Goal: Task Accomplishment & Management: Manage account settings

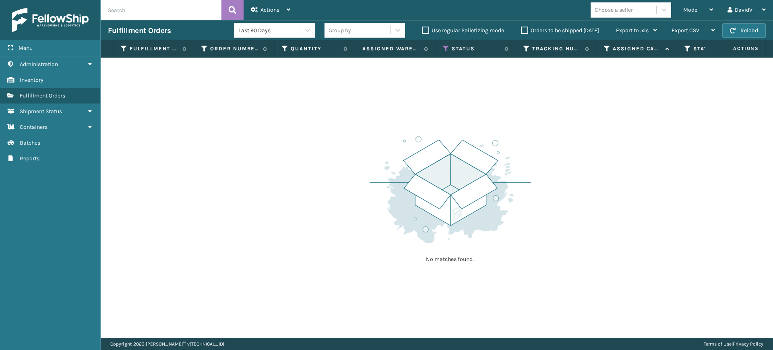
click at [525, 28] on label "Orders to be shipped [DATE]" at bounding box center [560, 30] width 78 height 7
click at [521, 28] on input "Orders to be shipped [DATE]" at bounding box center [521, 28] width 0 height 5
click at [525, 31] on label "Orders to be shipped [DATE]" at bounding box center [560, 30] width 78 height 7
click at [521, 31] on input "Orders to be shipped [DATE]" at bounding box center [521, 28] width 0 height 5
click at [525, 31] on label "Orders to be shipped [DATE]" at bounding box center [560, 30] width 78 height 7
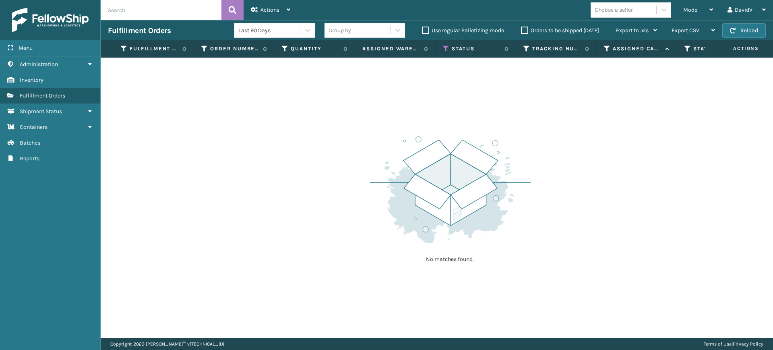
click at [521, 31] on input "Orders to be shipped [DATE]" at bounding box center [521, 28] width 0 height 5
click at [525, 28] on label "Orders to be shipped [DATE]" at bounding box center [560, 30] width 78 height 7
click at [521, 28] on input "Orders to be shipped [DATE]" at bounding box center [521, 28] width 0 height 5
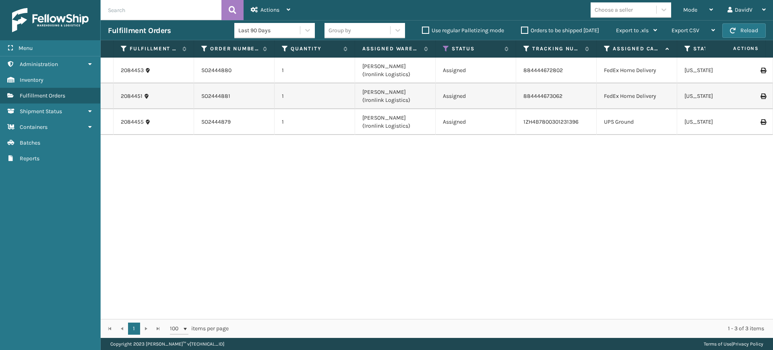
click at [526, 27] on label "Orders to be shipped [DATE]" at bounding box center [560, 30] width 78 height 7
click at [521, 27] on input "Orders to be shipped [DATE]" at bounding box center [521, 28] width 0 height 5
click at [526, 27] on label "Orders to be shipped [DATE]" at bounding box center [560, 30] width 78 height 7
click at [521, 27] on input "Orders to be shipped [DATE]" at bounding box center [521, 28] width 0 height 5
click at [526, 27] on label "Orders to be shipped [DATE]" at bounding box center [560, 30] width 78 height 7
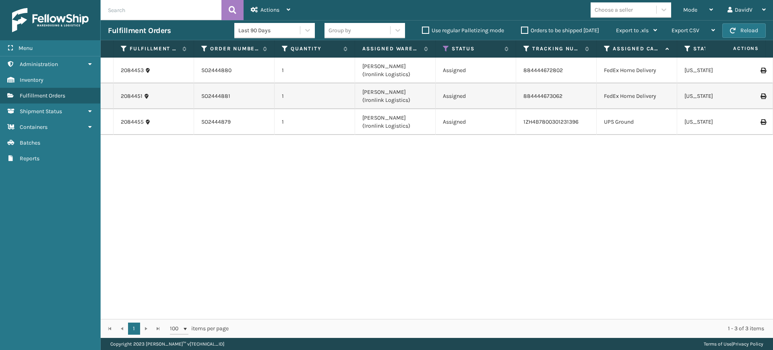
click at [521, 27] on input "Orders to be shipped [DATE]" at bounding box center [521, 28] width 0 height 5
click at [525, 33] on label "Orders to be shipped [DATE]" at bounding box center [560, 30] width 78 height 7
click at [521, 31] on input "Orders to be shipped [DATE]" at bounding box center [521, 28] width 0 height 5
click at [525, 33] on label "Orders to be shipped [DATE]" at bounding box center [560, 30] width 78 height 7
click at [521, 31] on input "Orders to be shipped [DATE]" at bounding box center [521, 28] width 0 height 5
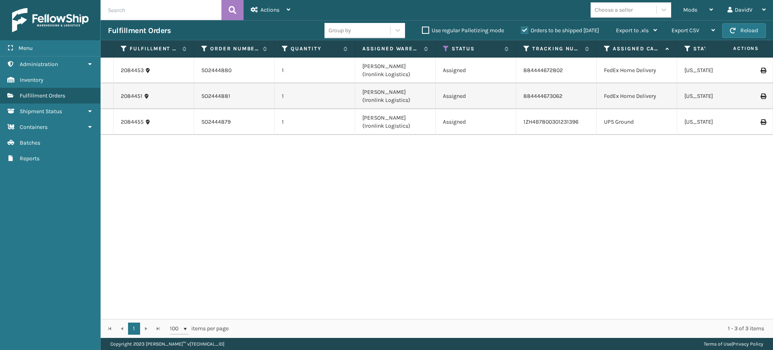
click at [527, 31] on label "Orders to be shipped [DATE]" at bounding box center [560, 30] width 78 height 7
click at [521, 31] on input "Orders to be shipped [DATE]" at bounding box center [521, 28] width 0 height 5
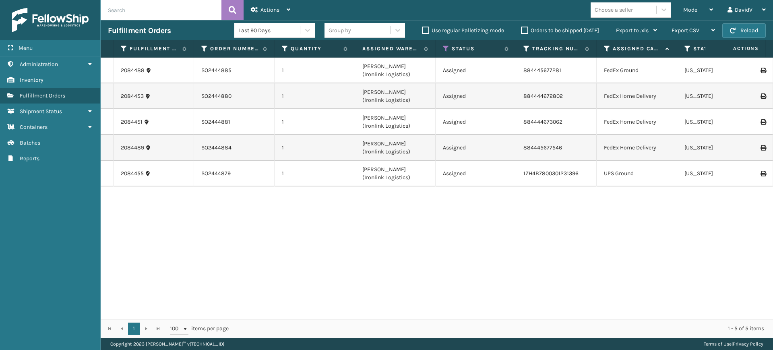
click at [527, 31] on label "Orders to be shipped [DATE]" at bounding box center [560, 30] width 78 height 7
click at [521, 31] on input "Orders to be shipped [DATE]" at bounding box center [521, 28] width 0 height 5
